Goal: Find specific page/section: Find specific page/section

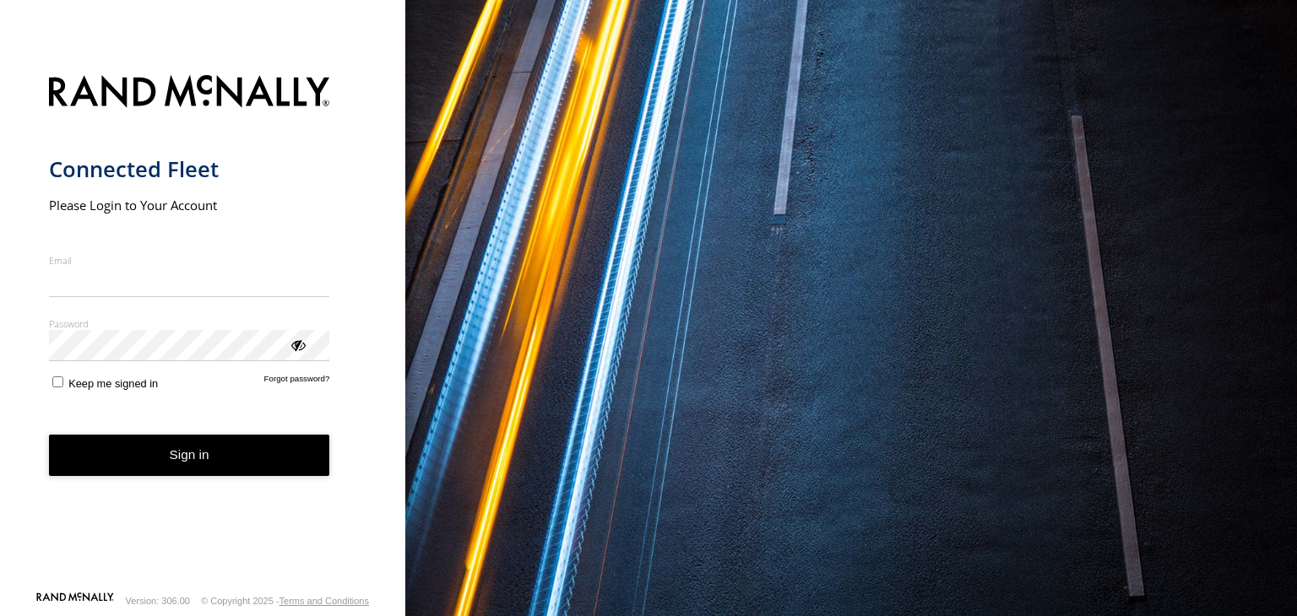
type input "**********"
click at [163, 465] on button "Sign in" at bounding box center [189, 455] width 281 height 41
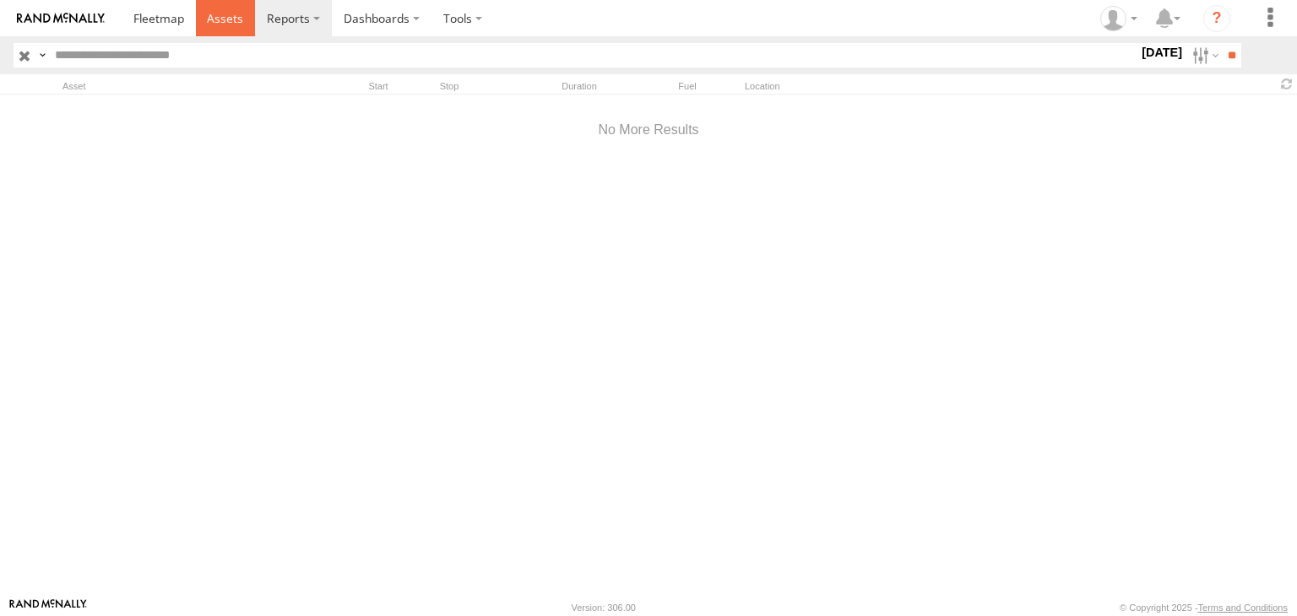
click at [224, 21] on span at bounding box center [225, 18] width 36 height 16
